Goal: Navigation & Orientation: Find specific page/section

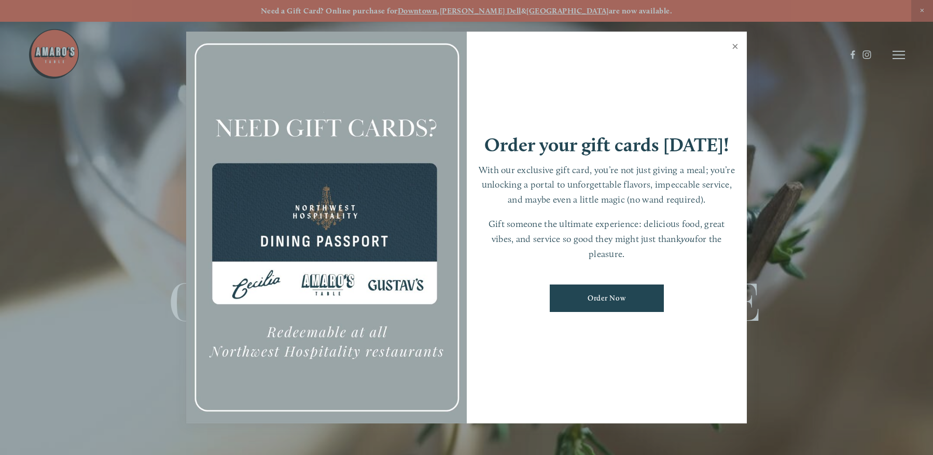
click at [737, 49] on link "Close" at bounding box center [735, 47] width 20 height 29
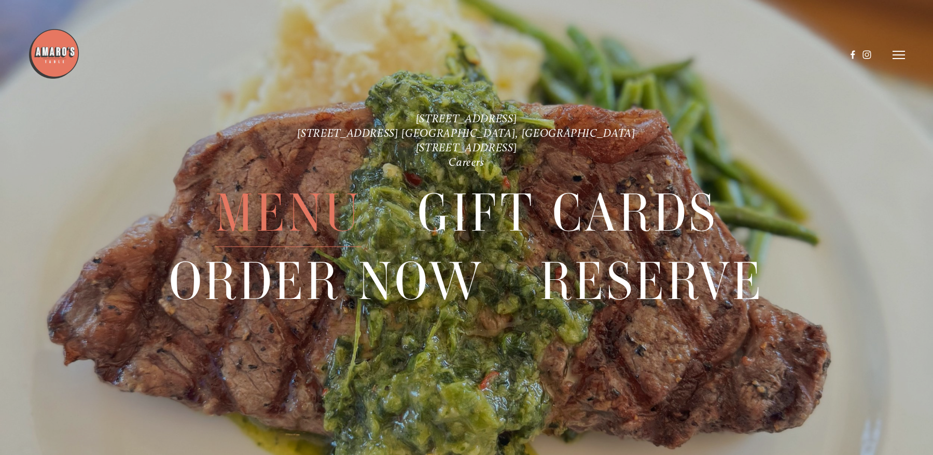
scroll to position [20, 0]
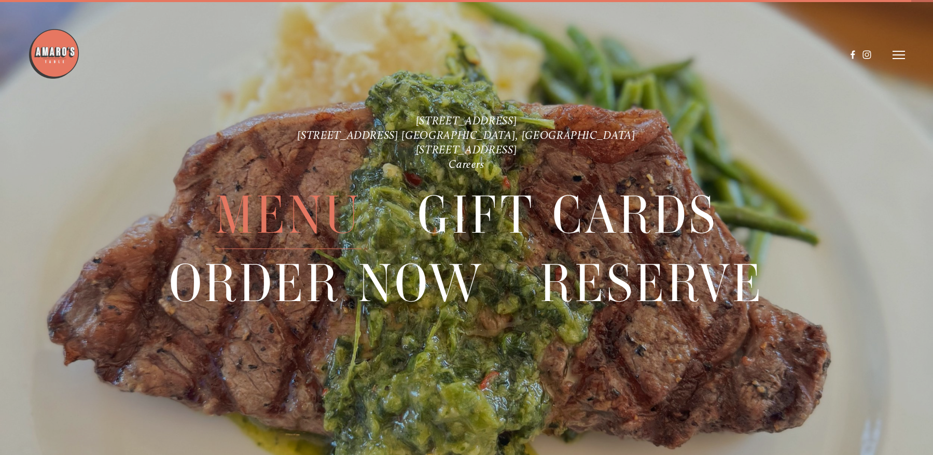
click at [349, 210] on span "Menu" at bounding box center [288, 215] width 146 height 67
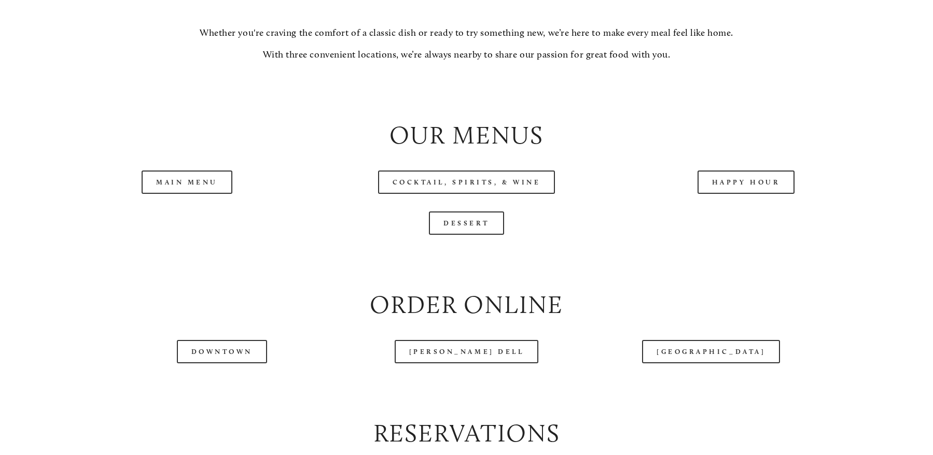
scroll to position [1077, 0]
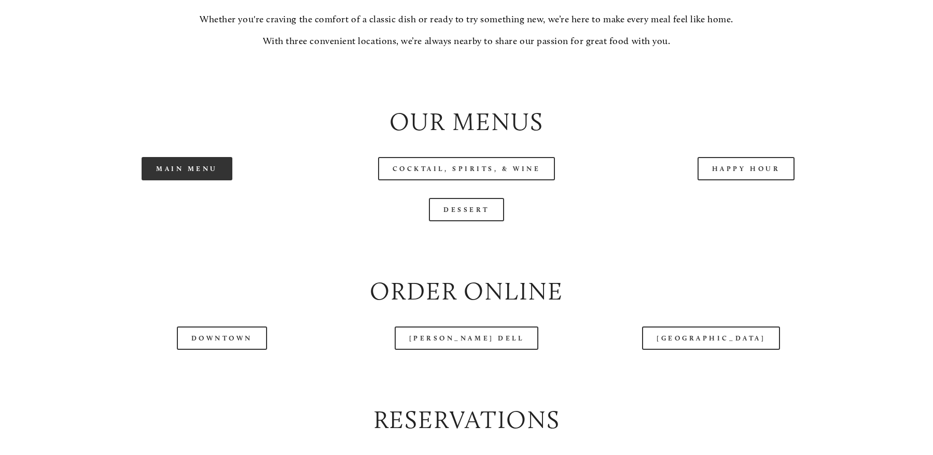
click at [201, 181] on link "Main Menu" at bounding box center [187, 168] width 91 height 23
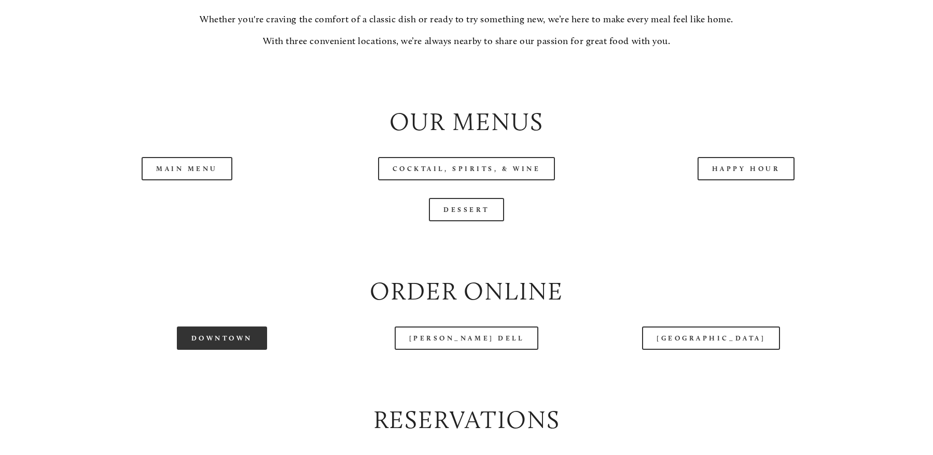
click at [239, 350] on link "Downtown" at bounding box center [222, 338] width 90 height 23
